Goal: Task Accomplishment & Management: Use online tool/utility

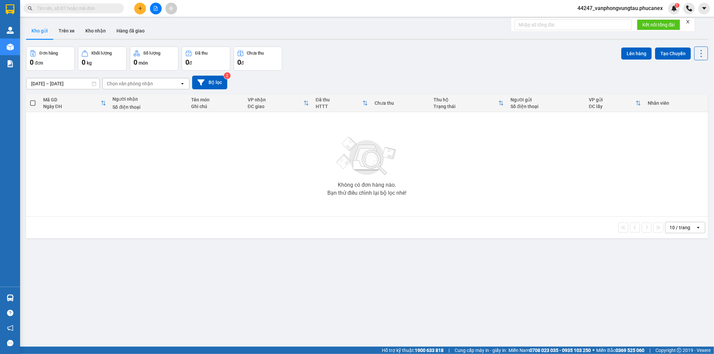
click at [152, 9] on button at bounding box center [156, 9] width 12 height 12
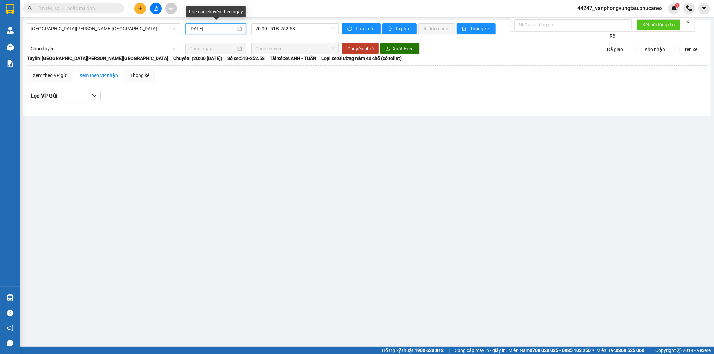
click at [213, 29] on input "[DATE]" at bounding box center [212, 28] width 47 height 7
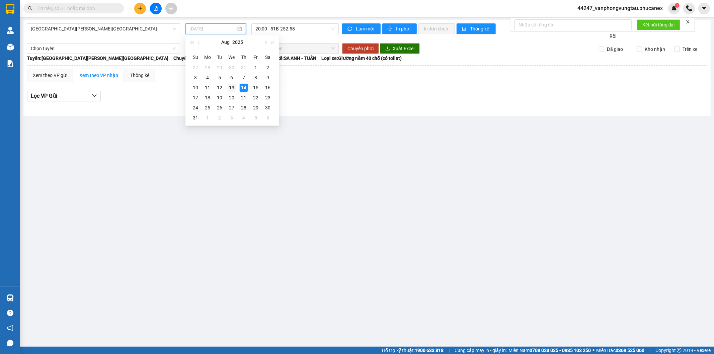
click at [231, 89] on div "13" at bounding box center [232, 88] width 8 height 8
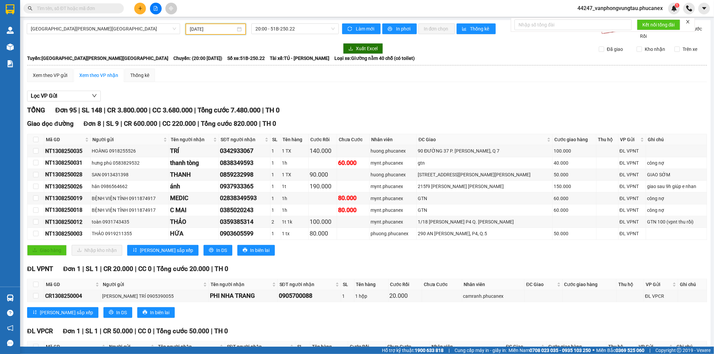
click at [201, 28] on input "[DATE]" at bounding box center [213, 28] width 46 height 7
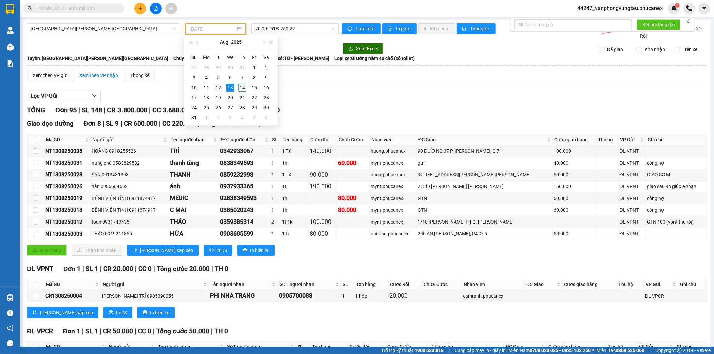
click at [218, 86] on div "12" at bounding box center [218, 88] width 8 height 8
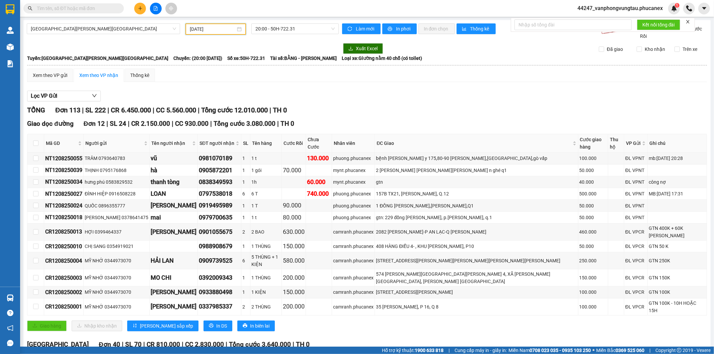
click at [226, 29] on input "[DATE]" at bounding box center [213, 28] width 46 height 7
click at [202, 29] on input "[DATE]" at bounding box center [213, 28] width 46 height 7
click at [239, 28] on div "[DATE]" at bounding box center [216, 28] width 52 height 7
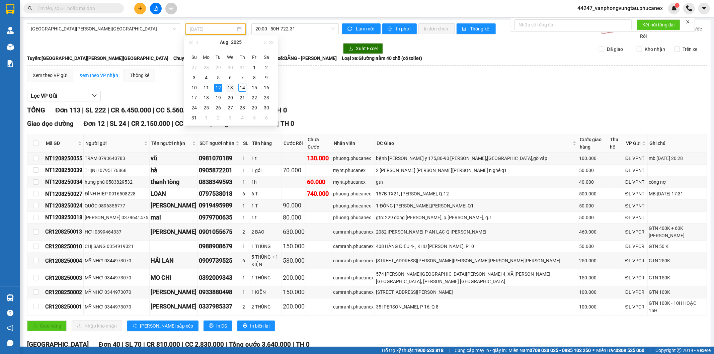
click at [229, 87] on div "13" at bounding box center [230, 88] width 8 height 8
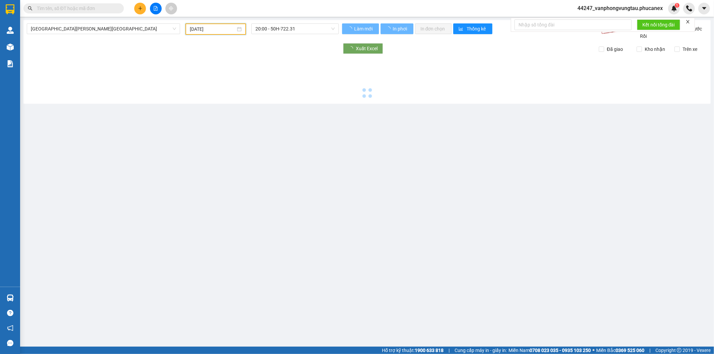
type input "[DATE]"
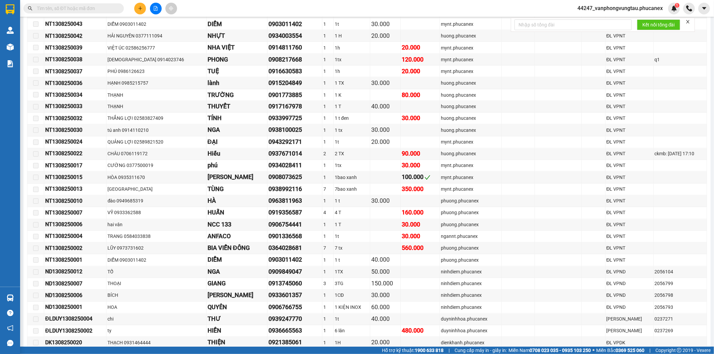
scroll to position [1210, 0]
